Goal: Task Accomplishment & Management: Manage account settings

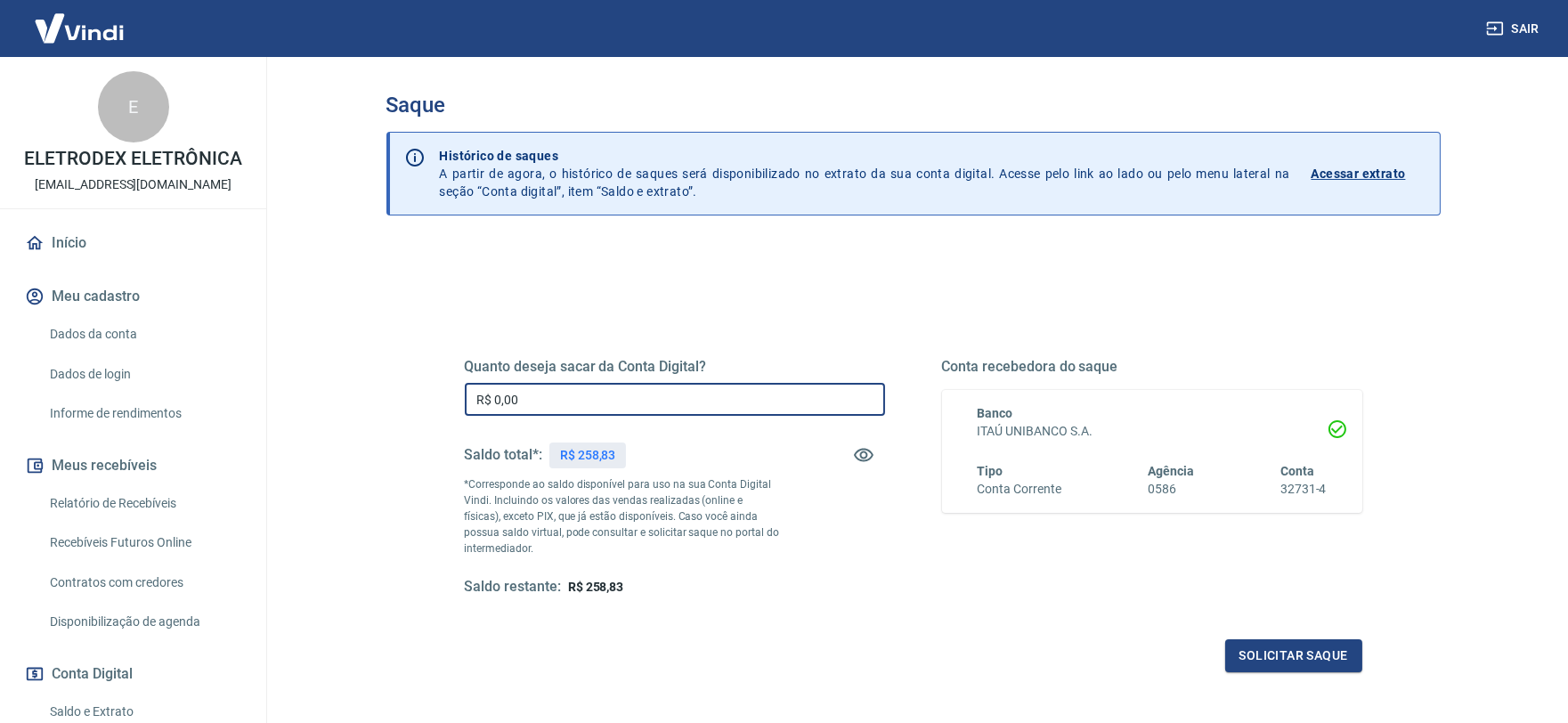
click at [581, 398] on input "R$ 0,00" at bounding box center [675, 398] width 420 height 33
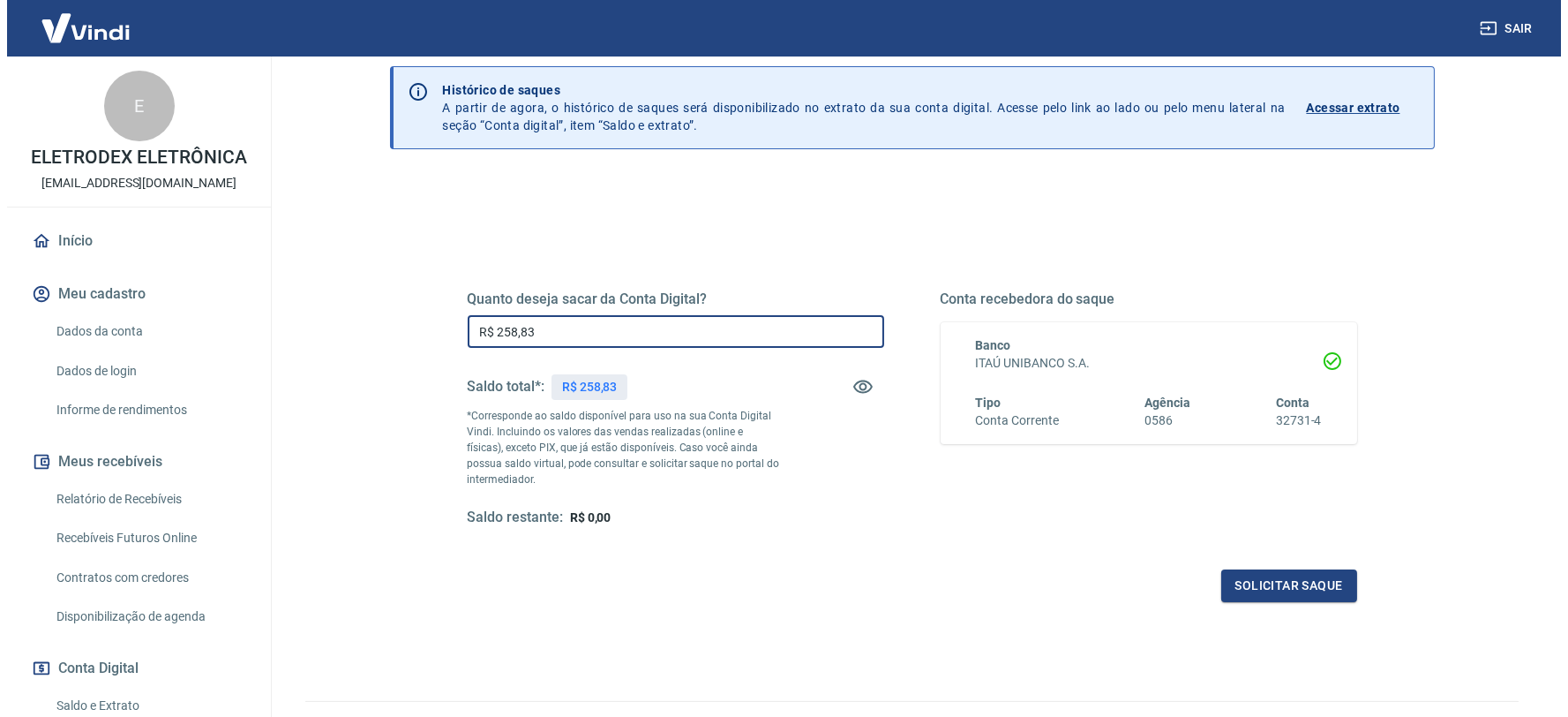
scroll to position [98, 0]
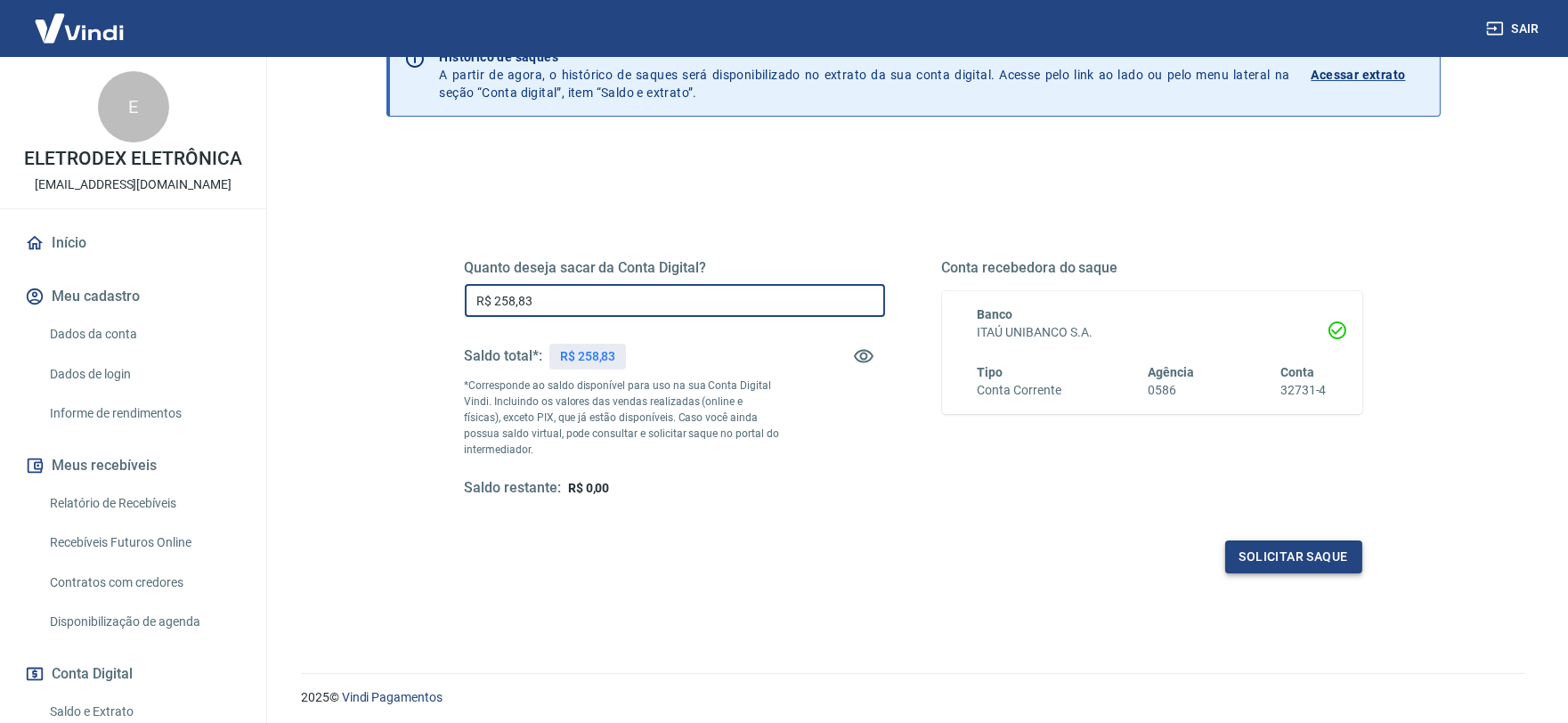
type input "R$ 258,83"
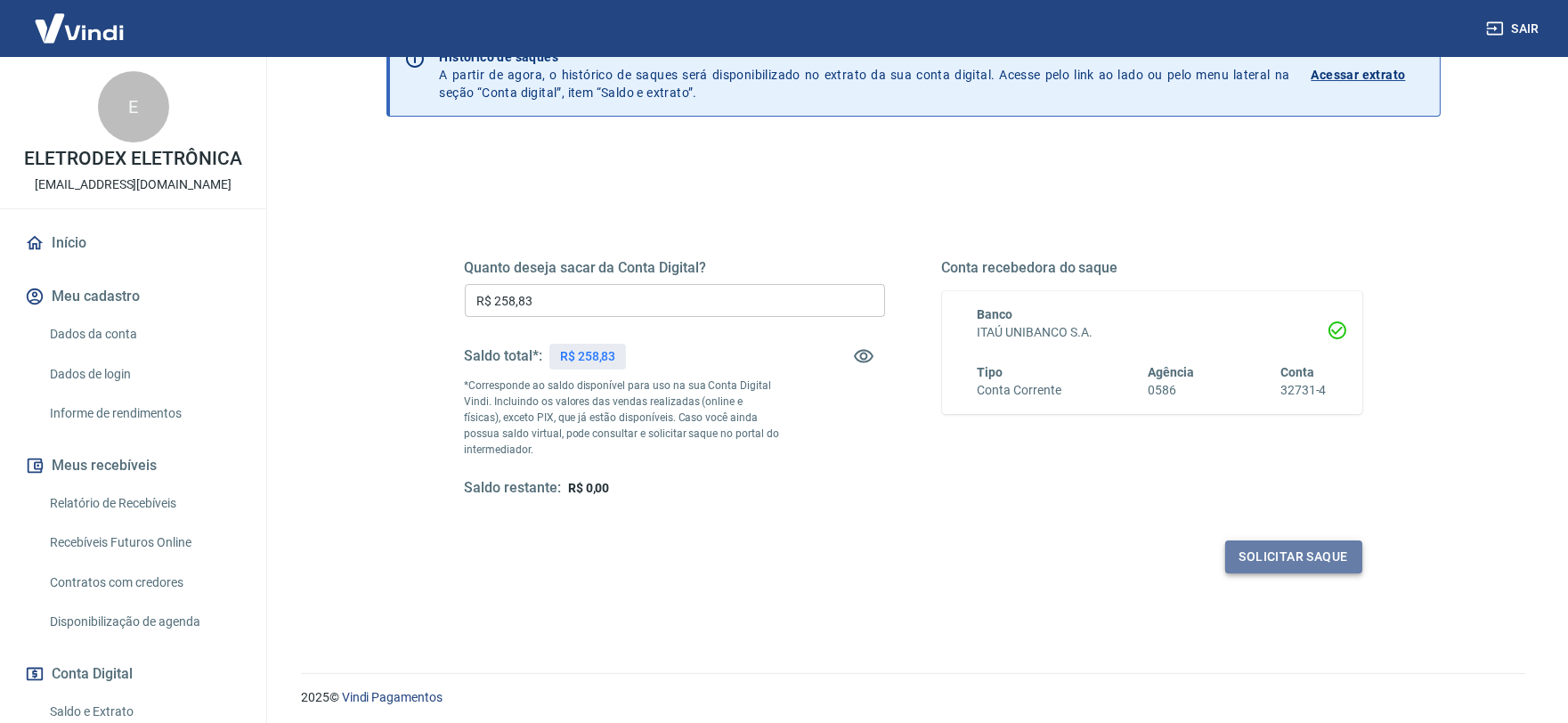
click at [1239, 554] on button "Solicitar saque" at bounding box center [1294, 556] width 137 height 33
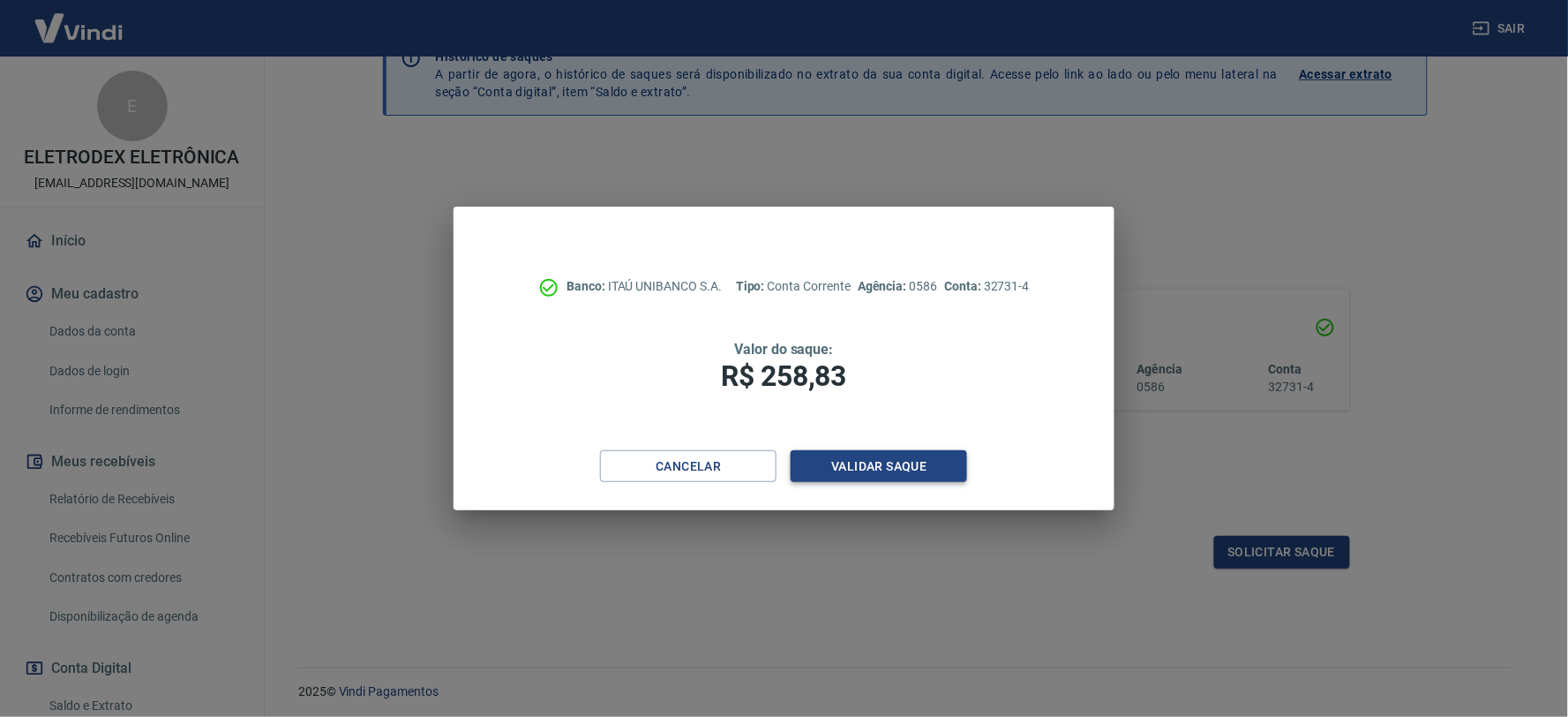
click at [931, 455] on button "Validar saque" at bounding box center [878, 466] width 177 height 32
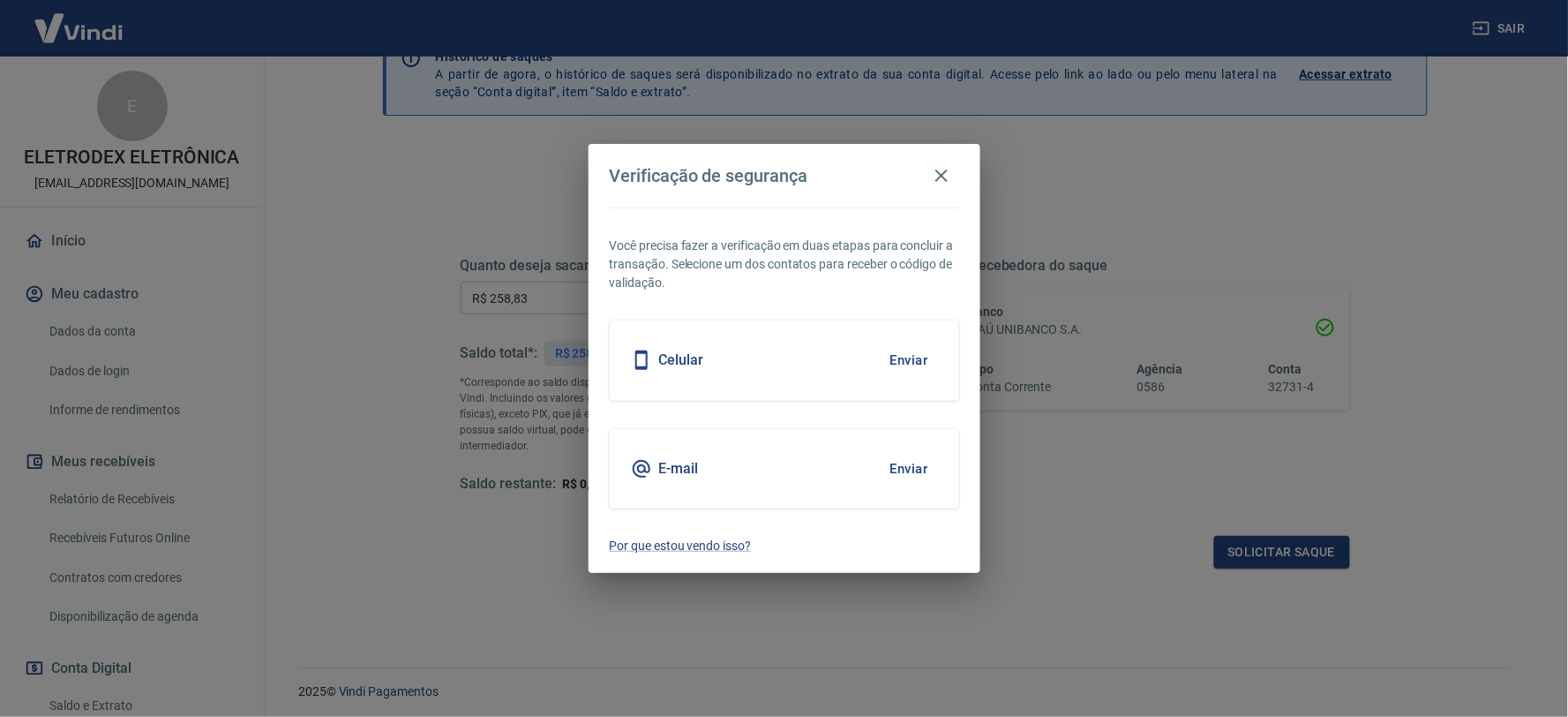
click at [861, 473] on div "E-mail Enviar" at bounding box center [784, 469] width 349 height 80
click at [876, 469] on div "E-mail Enviar" at bounding box center [784, 469] width 349 height 80
click at [888, 464] on button "Enviar" at bounding box center [909, 469] width 57 height 37
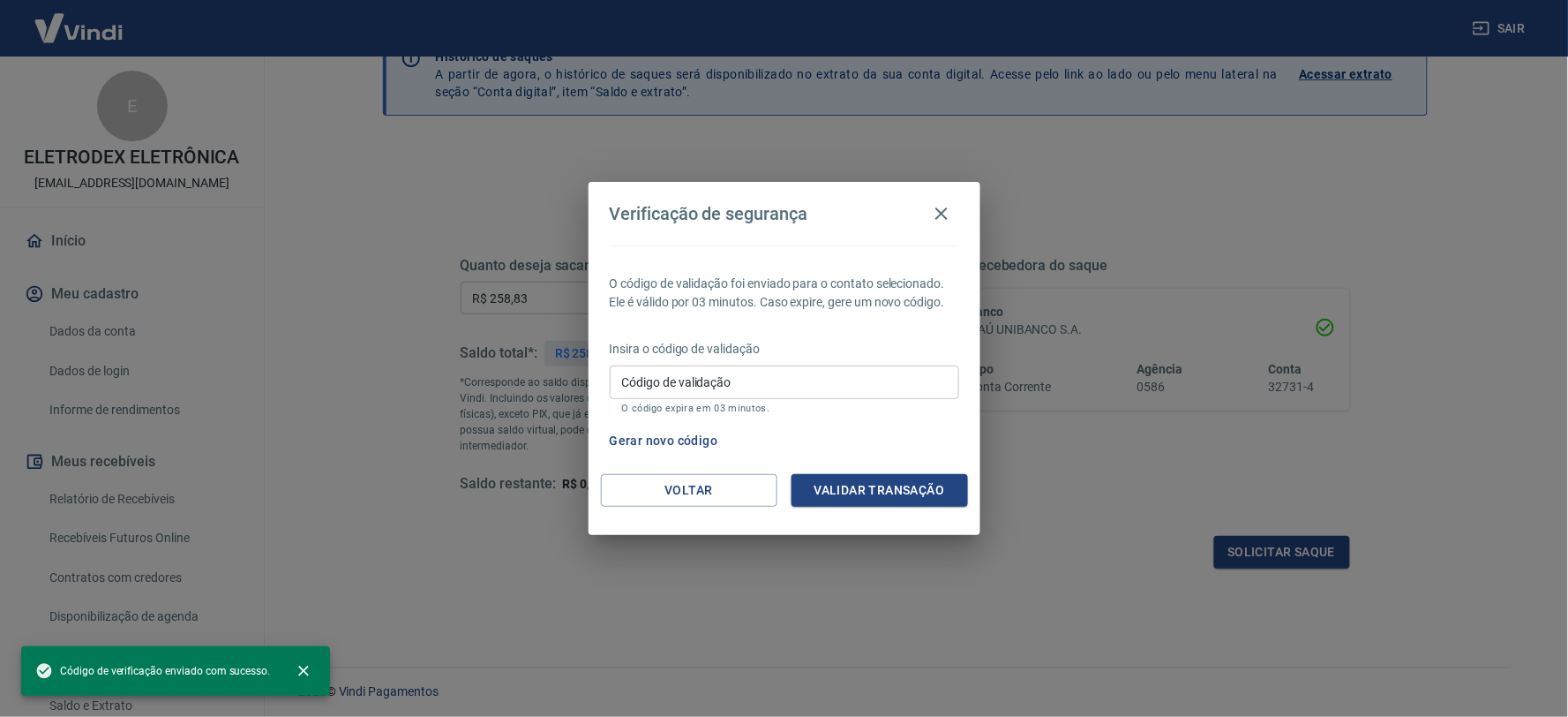
click at [807, 365] on input "Código de validação" at bounding box center [784, 381] width 349 height 32
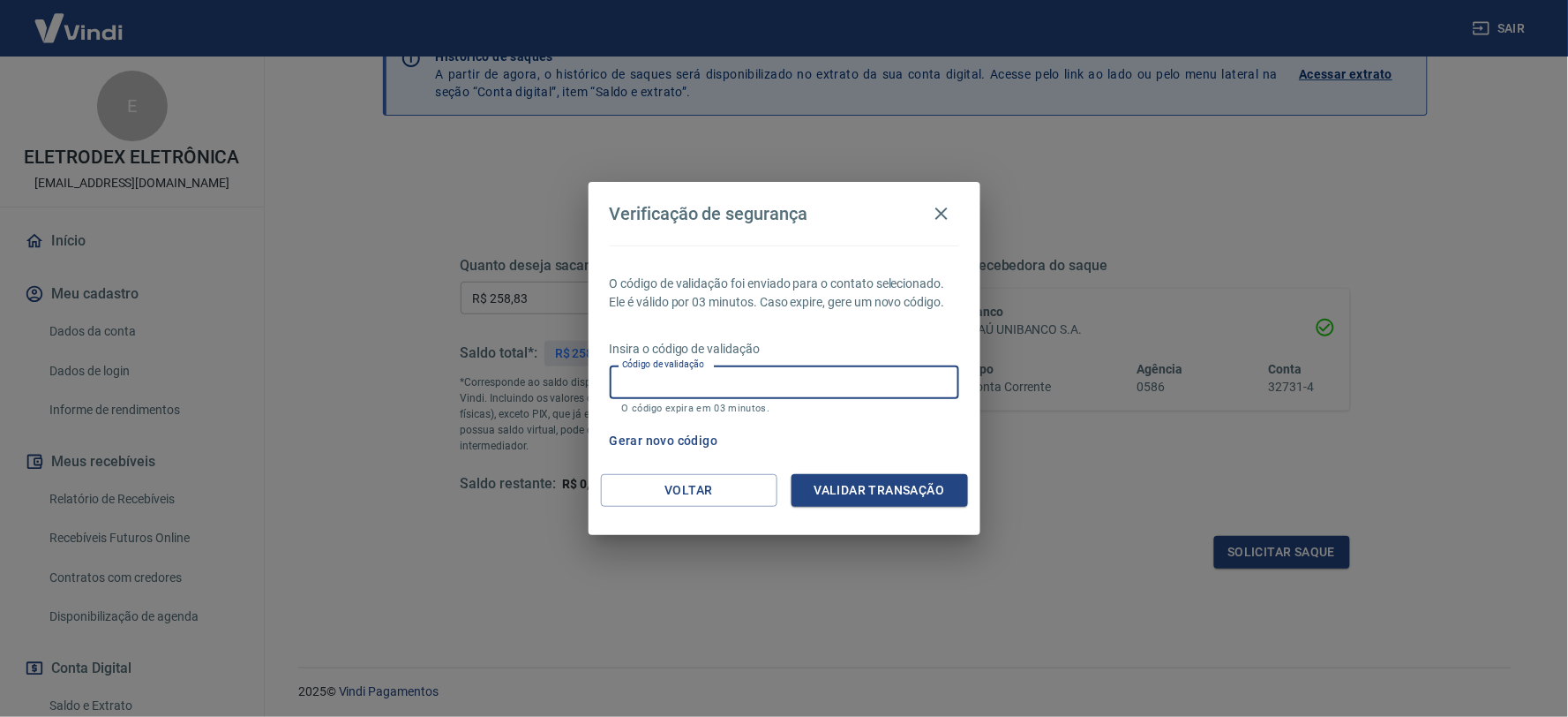
paste input "739832"
type input "739832"
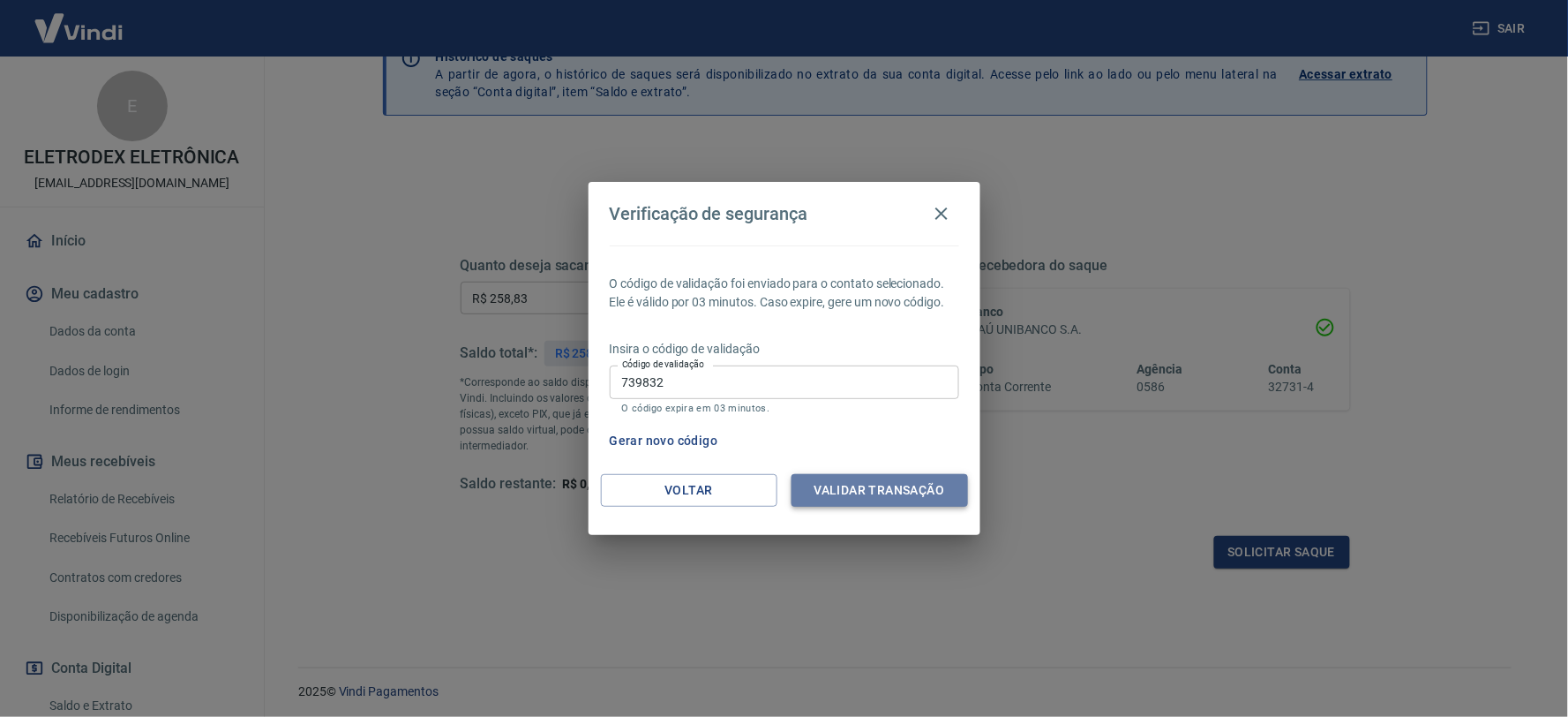
click at [833, 482] on button "Validar transação" at bounding box center [879, 489] width 177 height 32
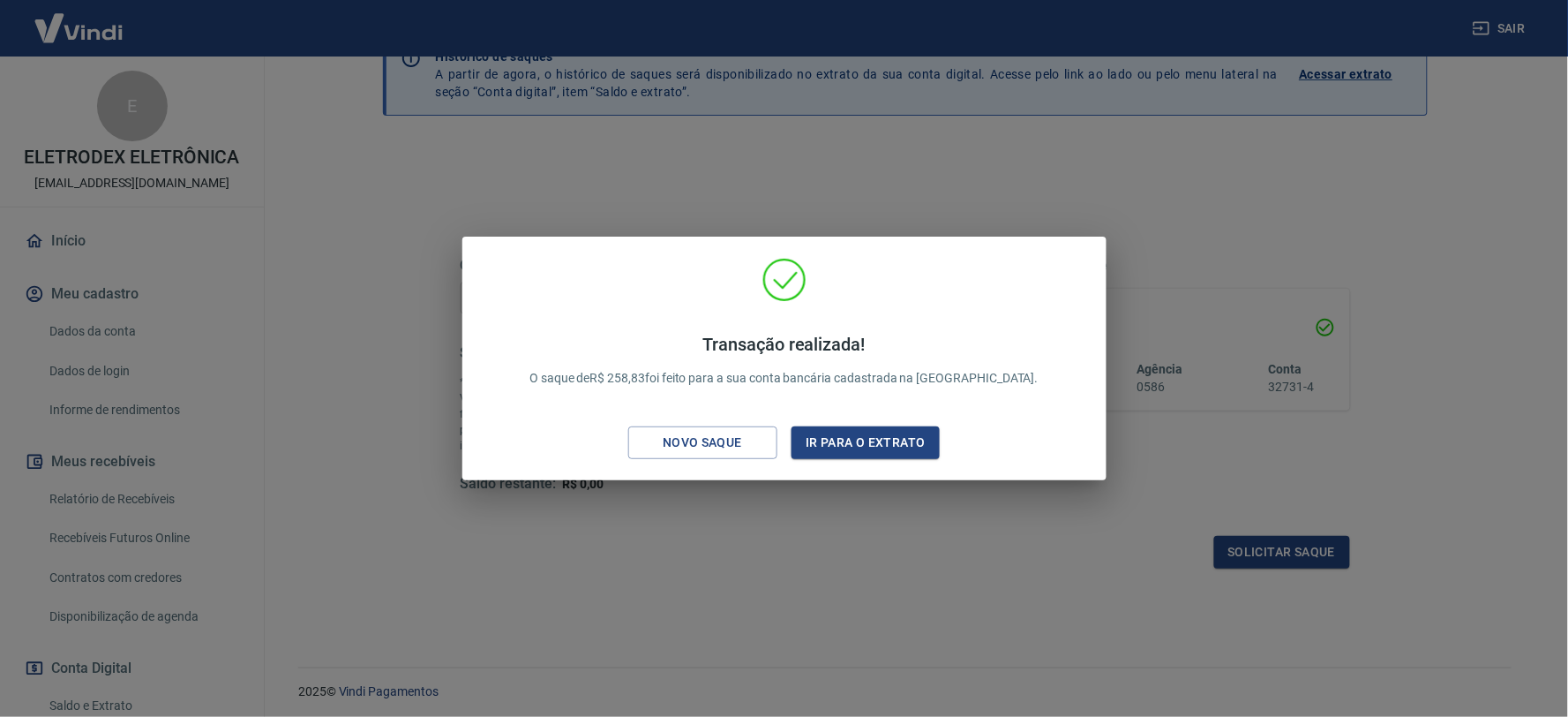
click at [1031, 204] on div "Transação realizada! O saque de R$ 258,83 foi feito para a sua conta bancária c…" at bounding box center [784, 358] width 1568 height 717
